Goal: Task Accomplishment & Management: Manage account settings

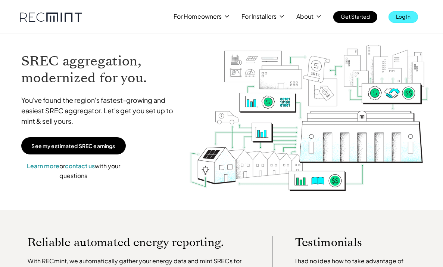
click at [407, 18] on p "Log In" at bounding box center [403, 16] width 15 height 10
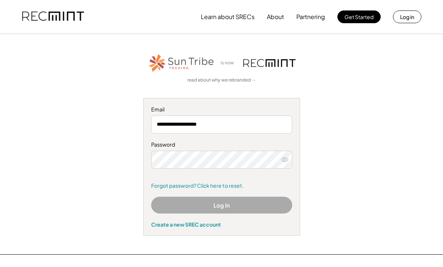
click at [207, 203] on button "Log In" at bounding box center [221, 204] width 141 height 17
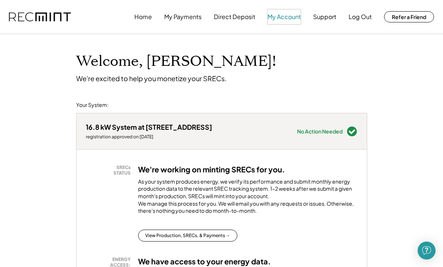
click at [286, 15] on button "My Account" at bounding box center [284, 16] width 33 height 15
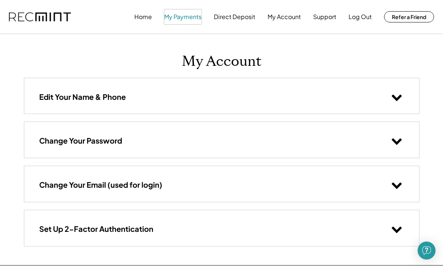
click at [189, 16] on button "My Payments" at bounding box center [182, 16] width 37 height 15
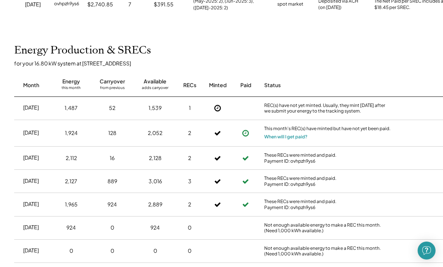
scroll to position [143, 1]
